Goal: Find specific page/section: Find specific page/section

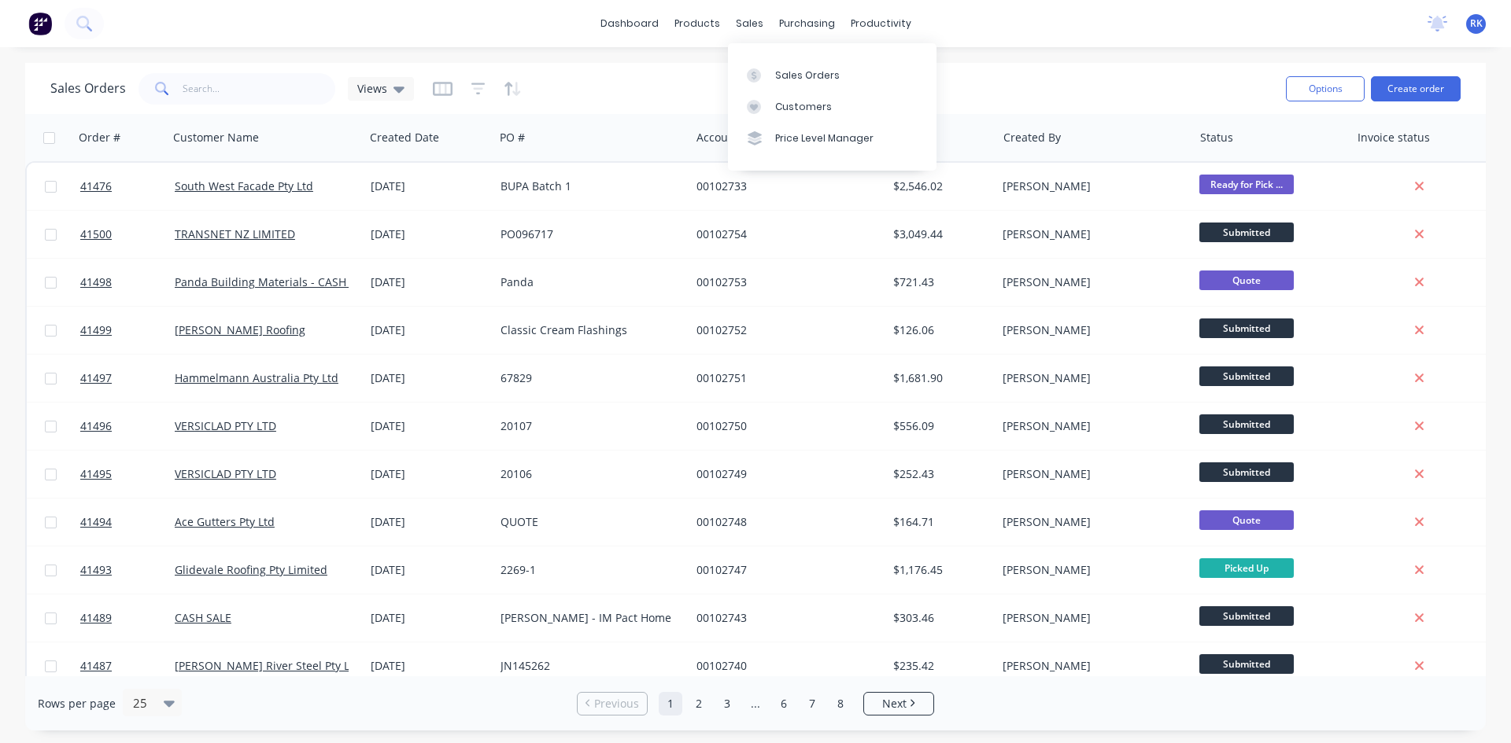
click at [758, 18] on div "sales" at bounding box center [749, 24] width 43 height 24
click at [792, 76] on div "Sales Orders" at bounding box center [807, 75] width 65 height 14
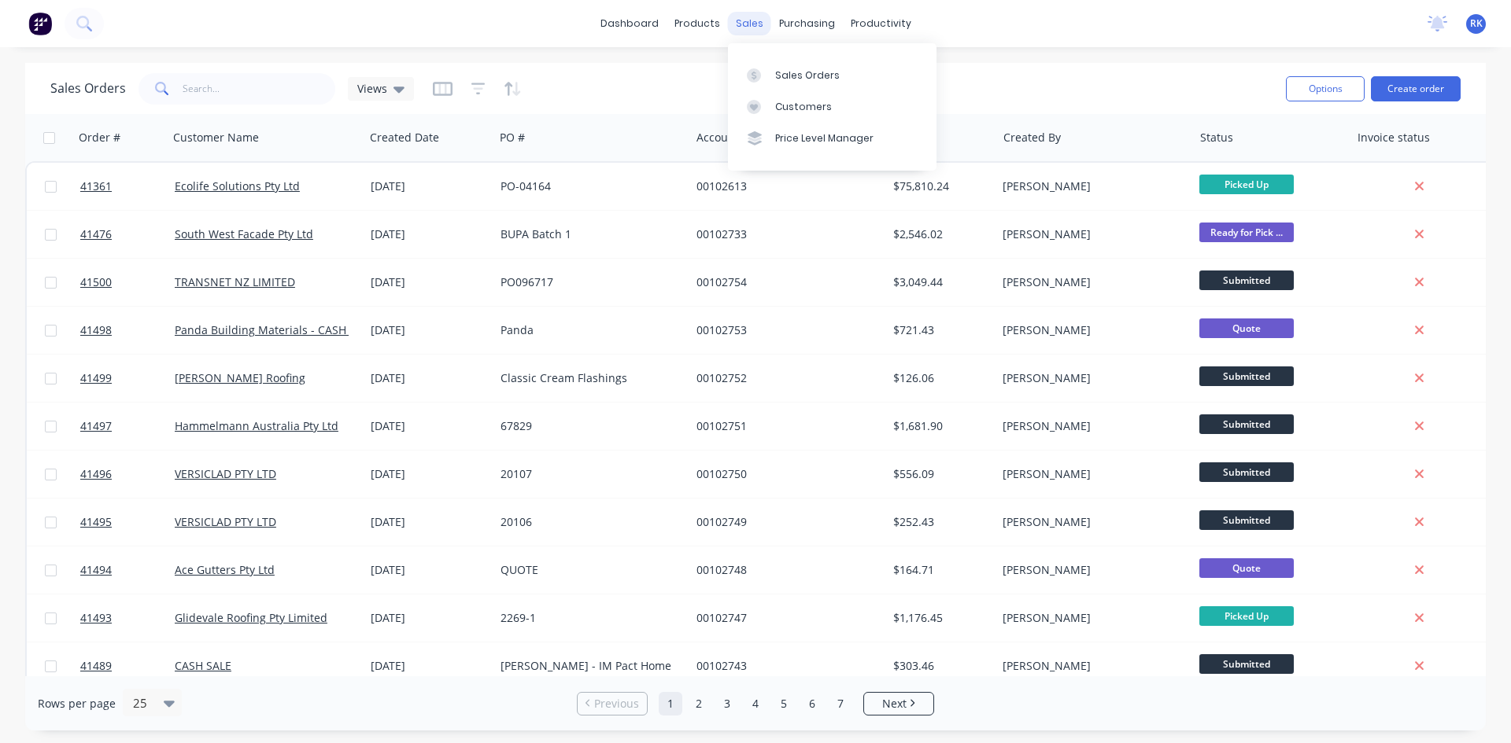
click at [755, 23] on div "sales" at bounding box center [749, 24] width 43 height 24
click at [801, 75] on div "Sales Orders" at bounding box center [807, 75] width 65 height 14
click at [751, 13] on div "sales" at bounding box center [749, 24] width 43 height 24
click at [825, 69] on div "Sales Orders" at bounding box center [807, 75] width 65 height 14
